Goal: Navigation & Orientation: Find specific page/section

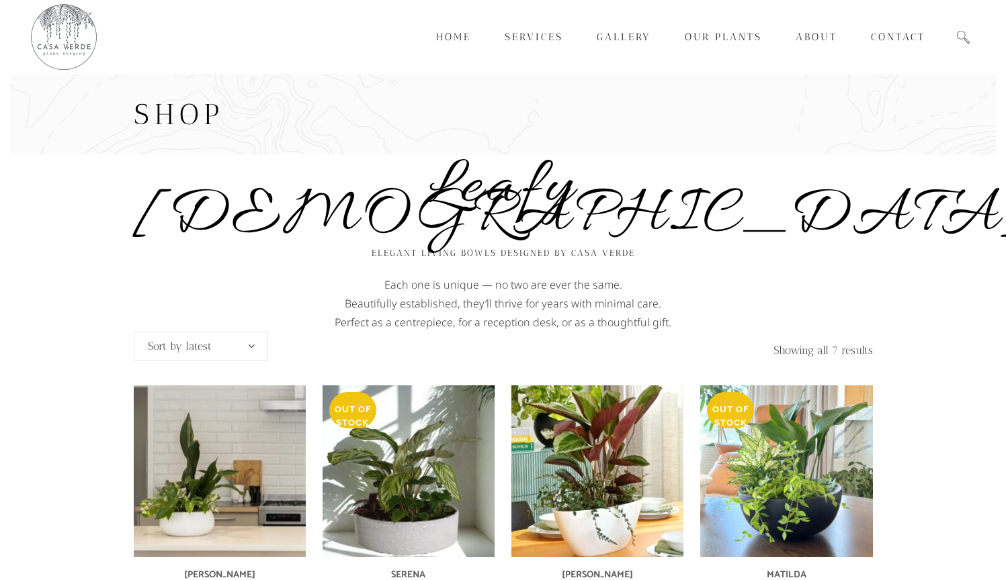
click at [88, 40] on img at bounding box center [63, 36] width 67 height 67
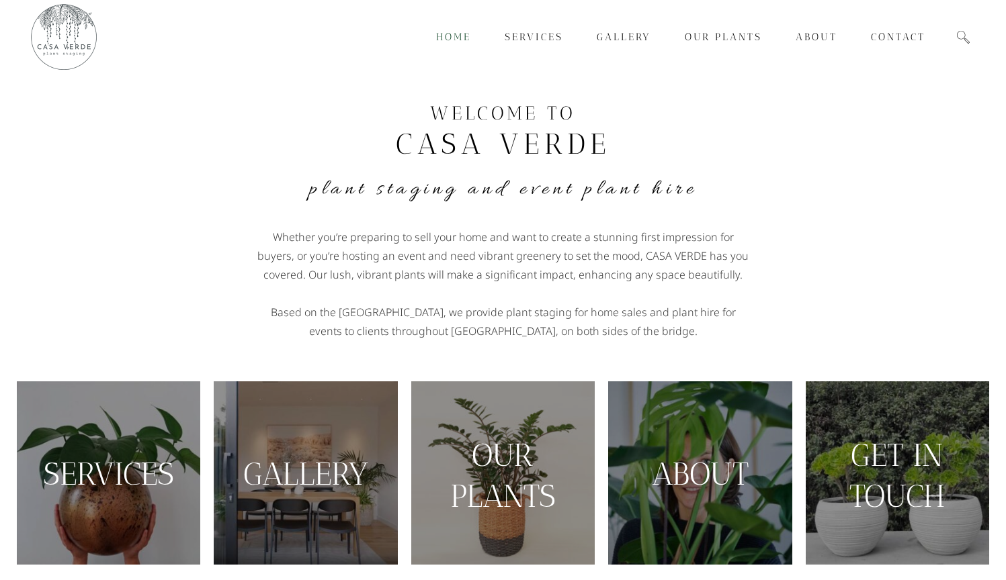
click at [82, 36] on img at bounding box center [63, 36] width 67 height 67
click at [535, 36] on span "Services" at bounding box center [533, 37] width 58 height 12
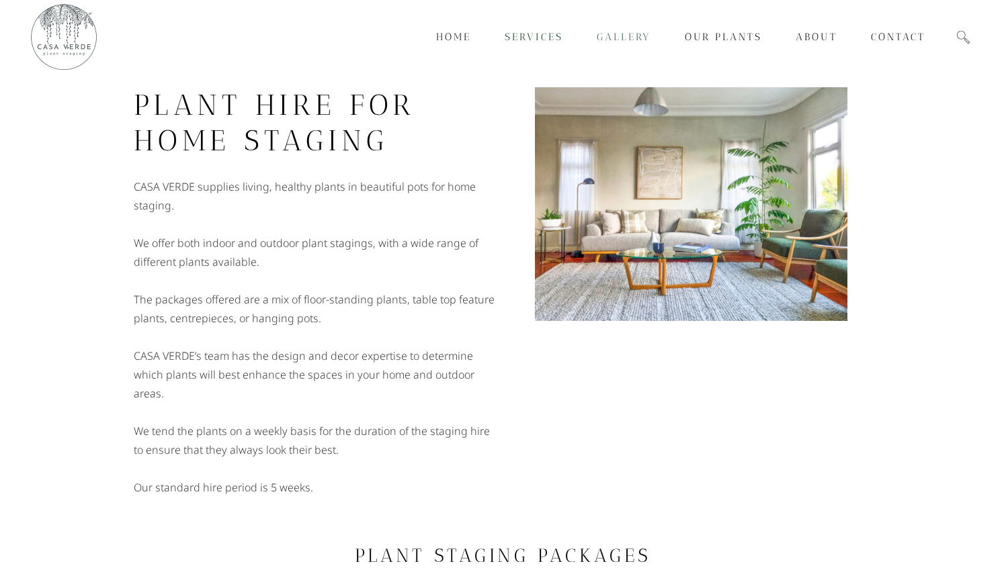
click at [625, 34] on span "Gallery" at bounding box center [623, 37] width 54 height 12
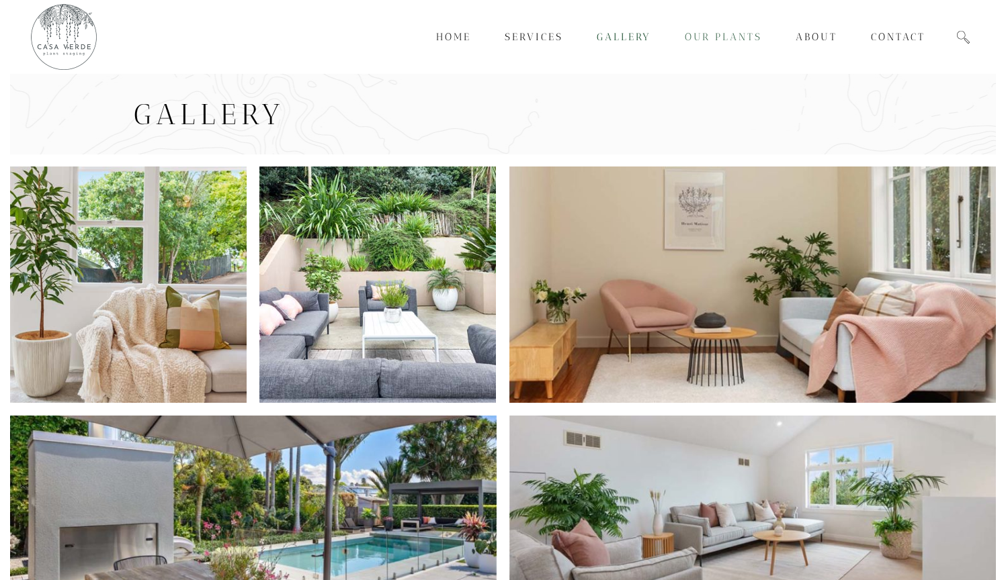
click at [715, 30] on link "Our Plants" at bounding box center [723, 37] width 111 height 74
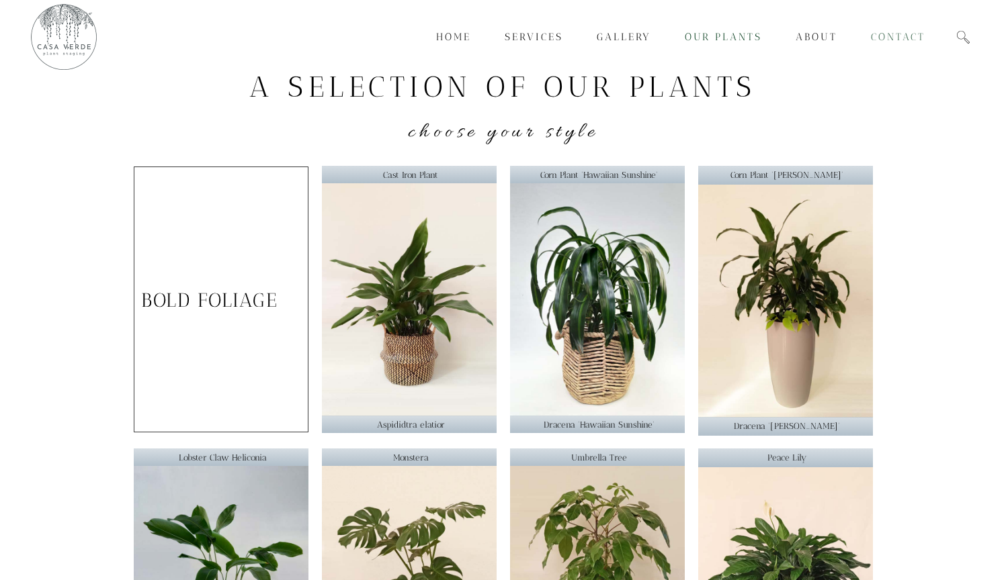
click at [899, 35] on span "Contact" at bounding box center [898, 37] width 54 height 12
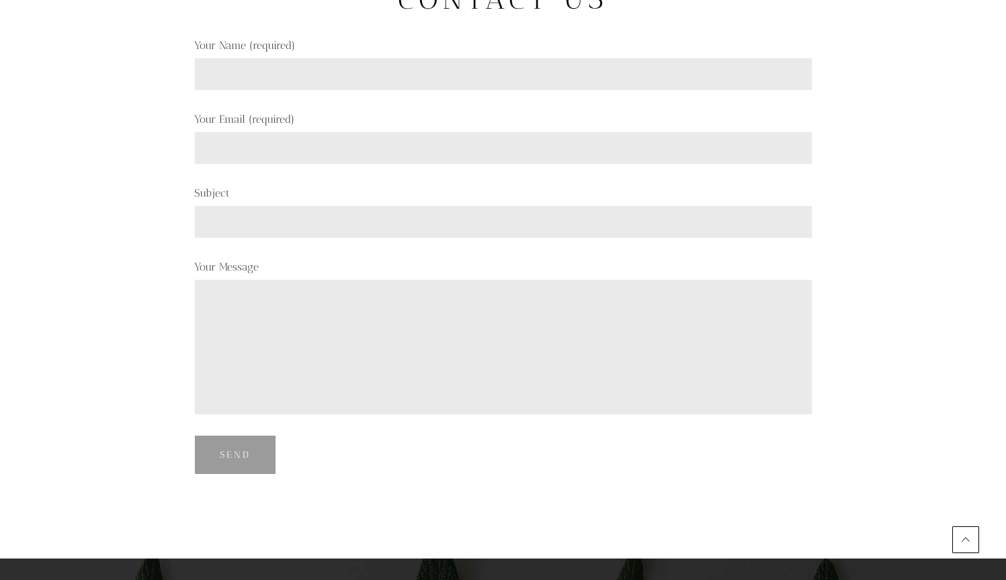
scroll to position [591, 0]
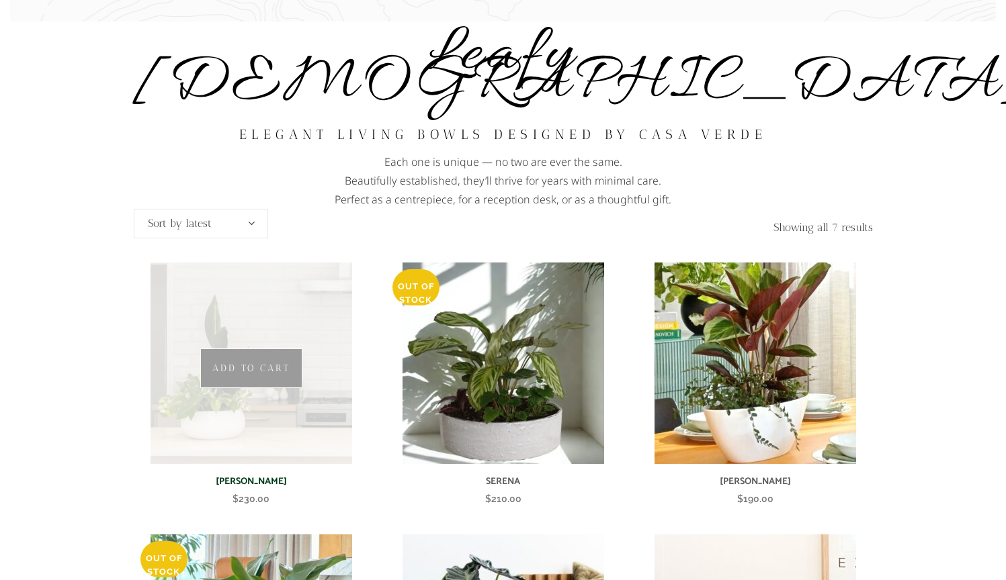
scroll to position [643, 0]
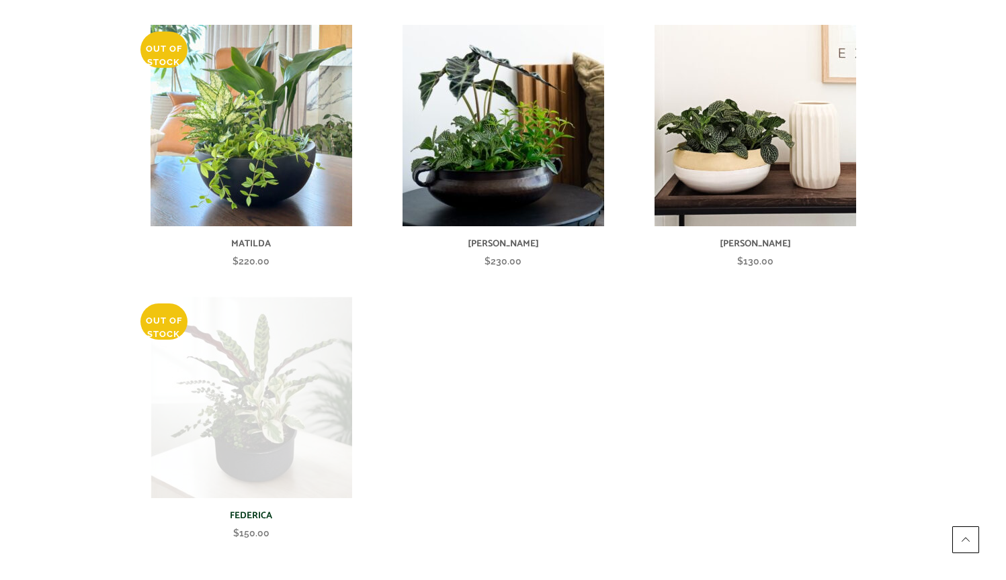
click at [289, 334] on img at bounding box center [251, 398] width 202 height 202
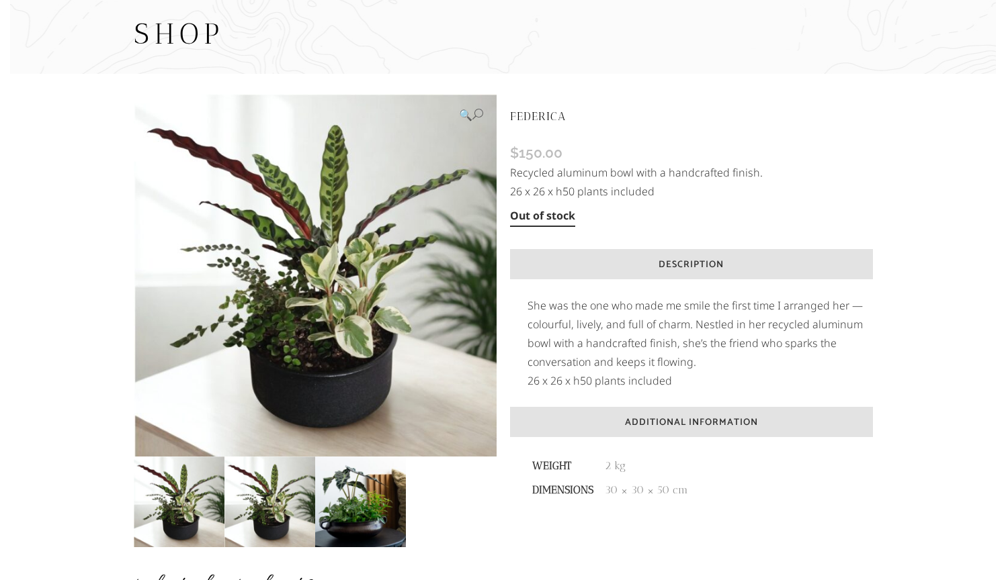
scroll to position [123, 0]
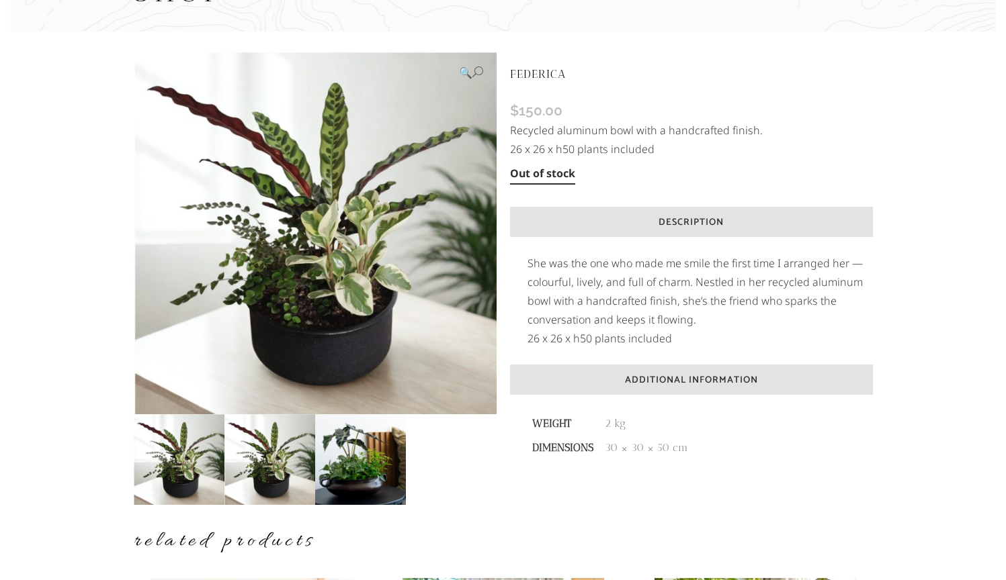
click at [191, 474] on img at bounding box center [179, 459] width 91 height 91
click at [259, 466] on img at bounding box center [269, 459] width 91 height 91
click at [357, 454] on img at bounding box center [360, 459] width 91 height 91
